Goal: Use online tool/utility: Utilize a website feature to perform a specific function

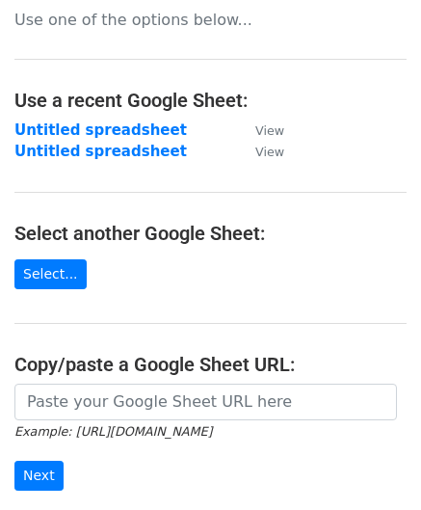
scroll to position [193, 0]
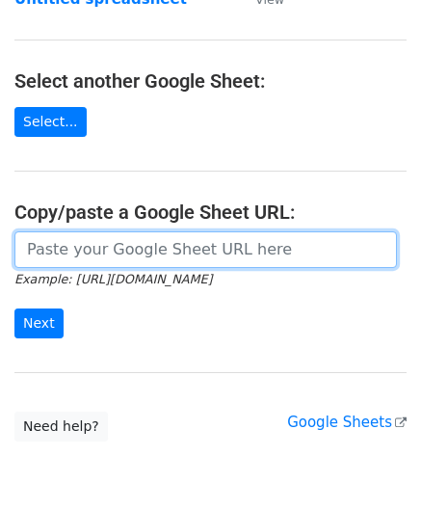
click at [89, 251] on input "url" at bounding box center [205, 249] width 383 height 37
paste input "[URL][DOMAIN_NAME]"
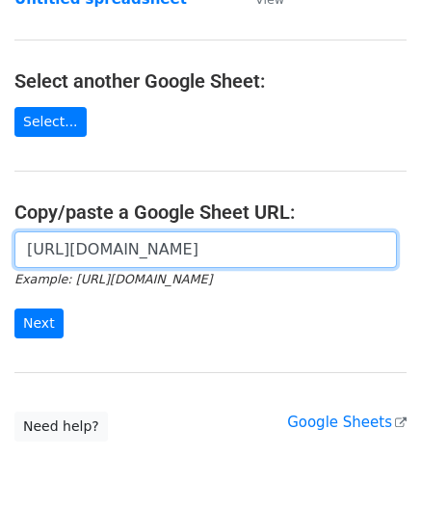
scroll to position [0, 409]
type input "[URL][DOMAIN_NAME]"
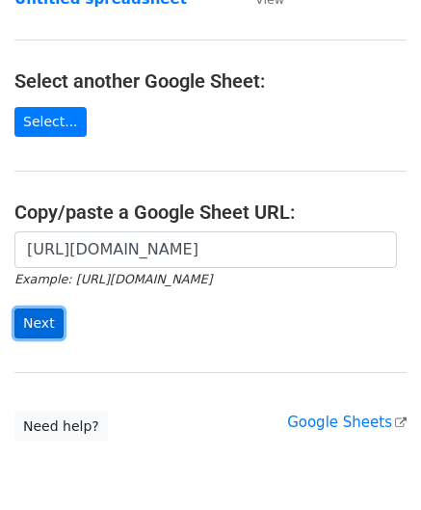
scroll to position [0, 0]
click at [31, 327] on input "Next" at bounding box center [38, 323] width 49 height 30
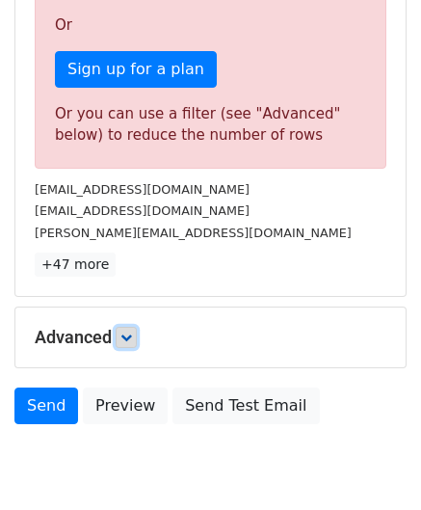
click at [129, 332] on icon at bounding box center [126, 338] width 12 height 12
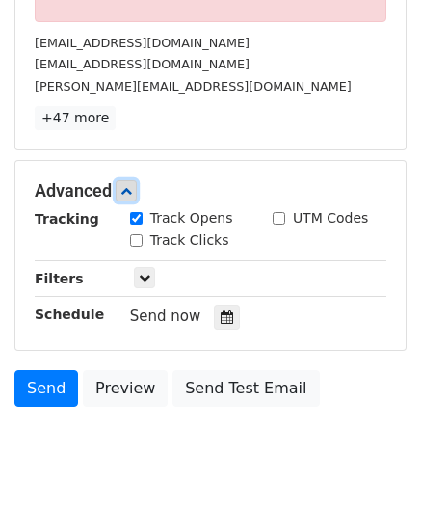
scroll to position [771, 0]
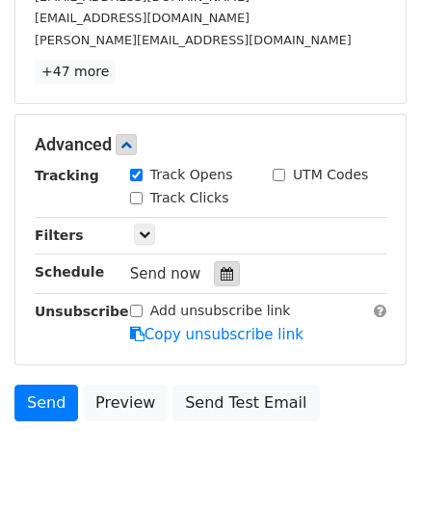
click at [221, 270] on icon at bounding box center [227, 273] width 13 height 13
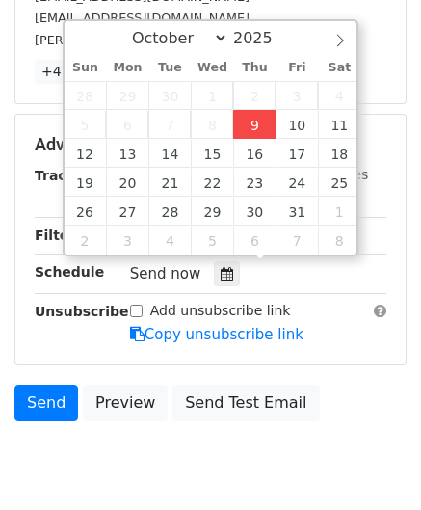
type input "2025-10-09 12:00"
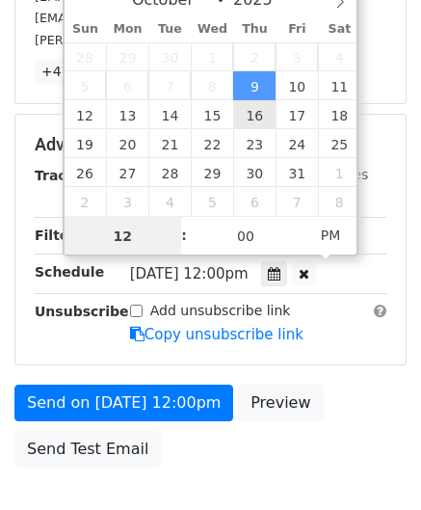
type input "8"
drag, startPoint x: 141, startPoint y: 229, endPoint x: 100, endPoint y: 232, distance: 40.6
click at [100, 232] on input "8" at bounding box center [124, 236] width 118 height 39
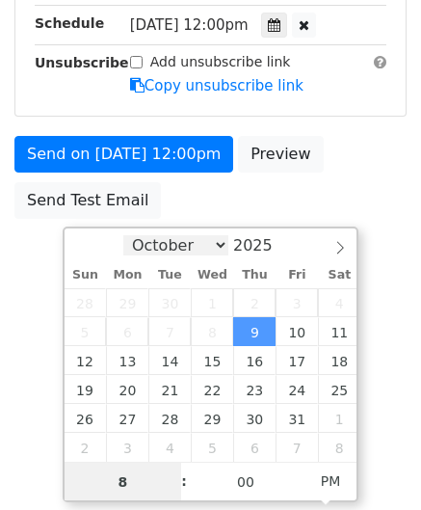
scroll to position [524, 0]
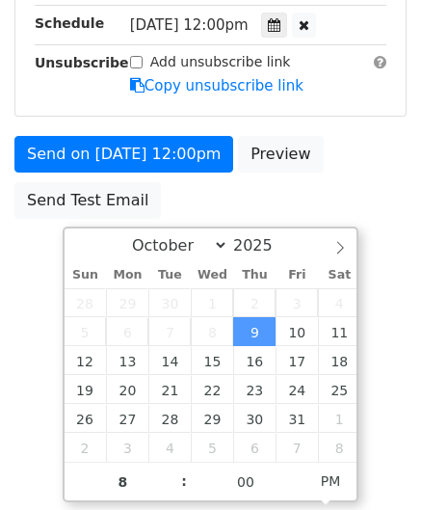
type input "2025-10-09 20:00"
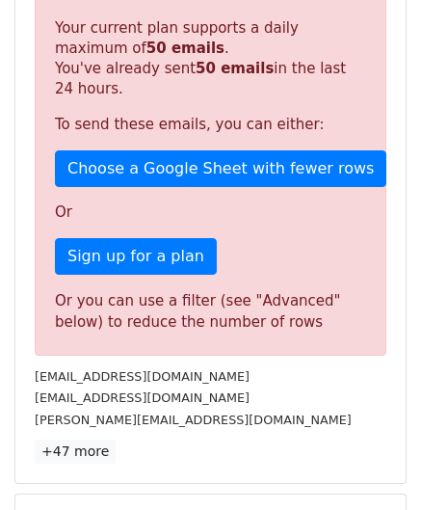
scroll to position [884, 0]
